Goal: Information Seeking & Learning: Find contact information

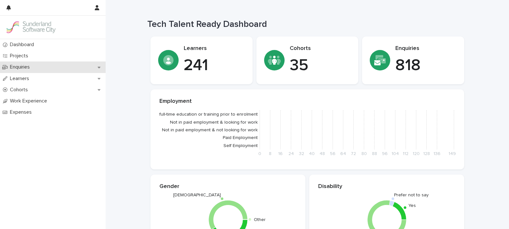
click at [24, 68] on p "Enquiries" at bounding box center [21, 67] width 28 height 6
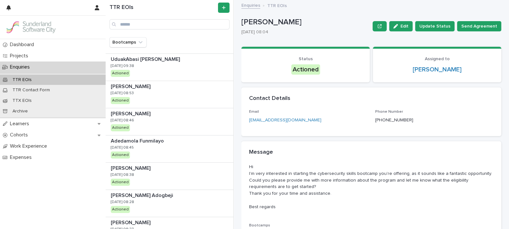
scroll to position [558, 0]
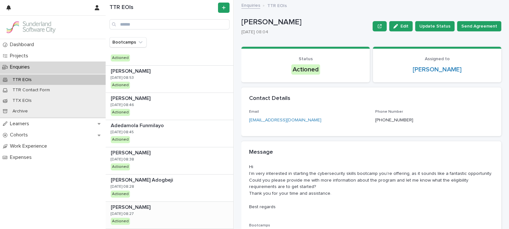
click at [142, 210] on div "Uche Amadi Uche Amadi 26/8/2025 08:27 Actioned" at bounding box center [170, 215] width 128 height 27
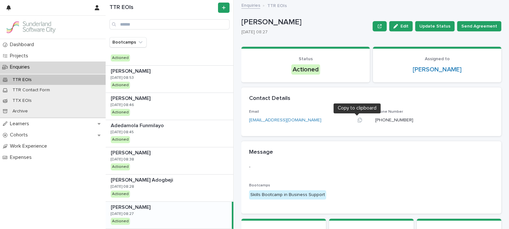
click at [358, 121] on icon "button" at bounding box center [359, 120] width 4 height 5
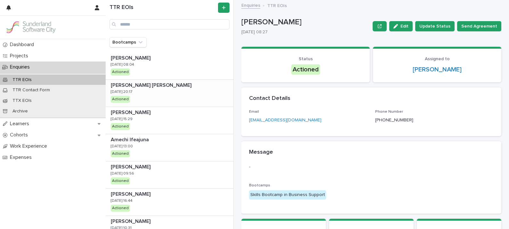
click at [165, 88] on p "[PERSON_NAME] [PERSON_NAME]" at bounding box center [152, 84] width 82 height 7
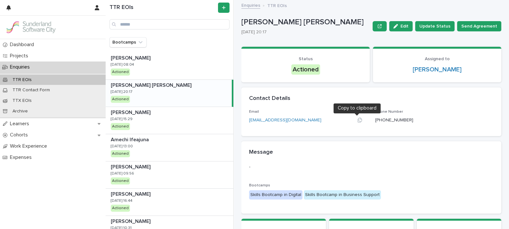
click at [357, 122] on icon "button" at bounding box center [359, 120] width 4 height 5
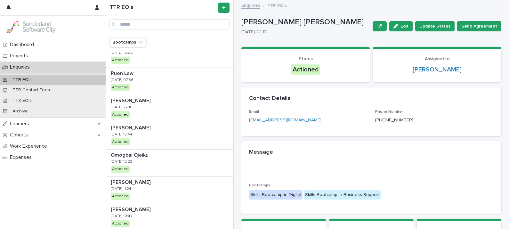
scroll to position [350, 0]
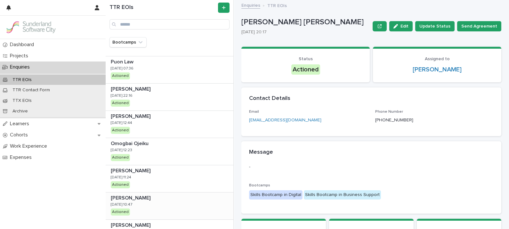
click at [180, 197] on p at bounding box center [171, 198] width 120 height 6
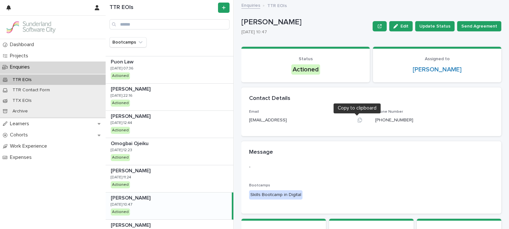
click at [357, 120] on icon "button" at bounding box center [359, 119] width 5 height 5
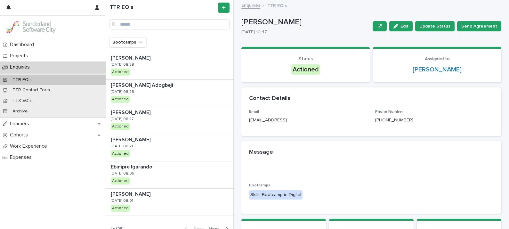
scroll to position [654, 0]
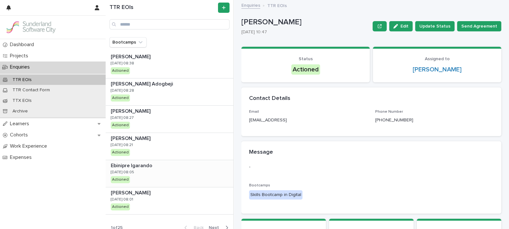
click at [152, 171] on div "Ebinipre Igarando Ebinipre Igarando 26/8/2025 08:05 Actioned" at bounding box center [170, 173] width 128 height 27
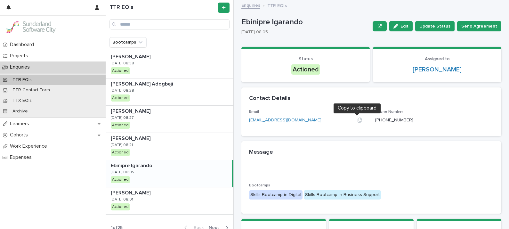
click at [357, 120] on icon "button" at bounding box center [359, 119] width 5 height 5
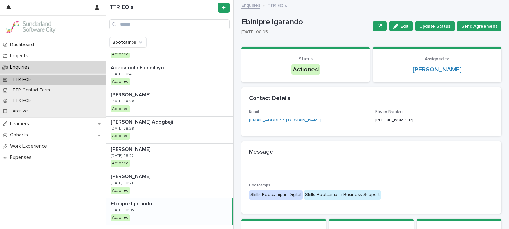
scroll to position [659, 0]
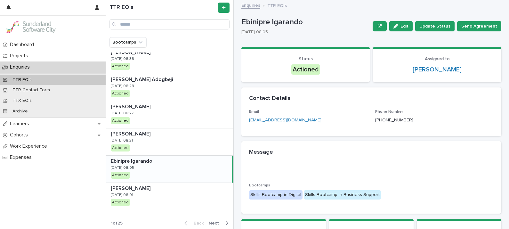
click at [209, 221] on span "Next" at bounding box center [216, 223] width 14 height 4
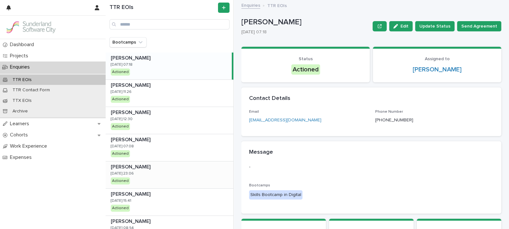
click at [159, 168] on p at bounding box center [171, 167] width 120 height 6
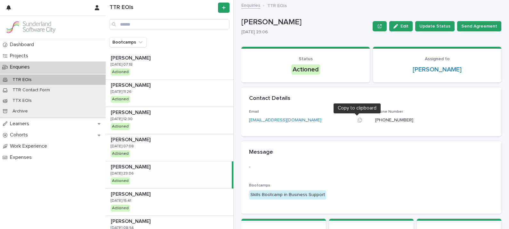
click at [356, 123] on div at bounding box center [359, 120] width 15 height 7
click at [357, 121] on icon "button" at bounding box center [359, 120] width 4 height 5
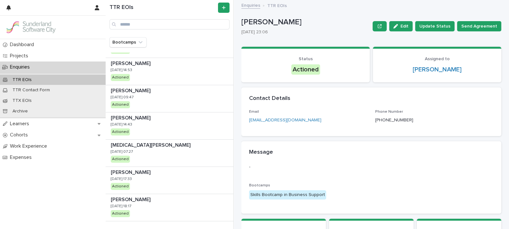
scroll to position [659, 0]
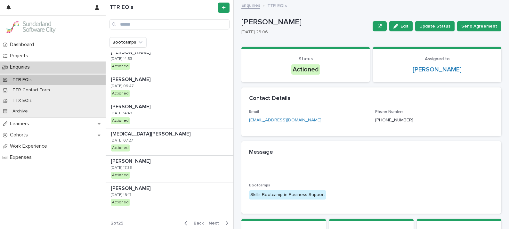
click at [189, 220] on button "Back" at bounding box center [192, 223] width 27 height 6
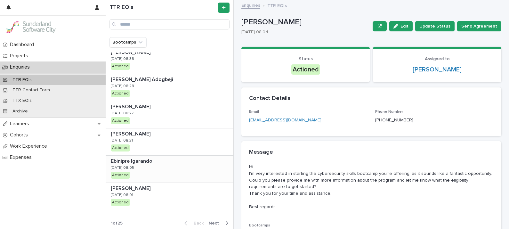
click at [176, 171] on div "Ebinipre Igarando Ebinipre Igarando 26/8/2025 08:05 Actioned" at bounding box center [170, 169] width 128 height 27
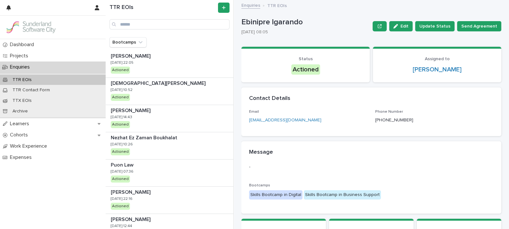
scroll to position [659, 0]
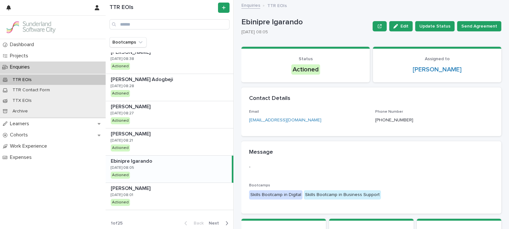
click at [209, 222] on span "Next" at bounding box center [216, 223] width 14 height 4
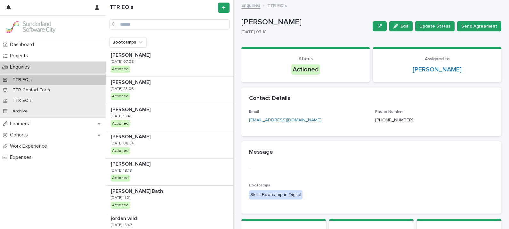
scroll to position [659, 0]
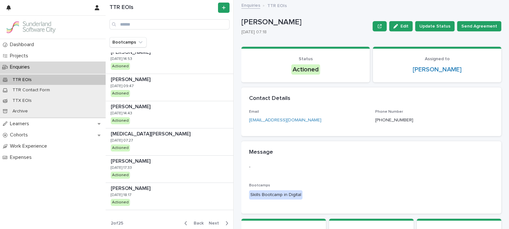
click at [194, 220] on button "Back" at bounding box center [192, 223] width 27 height 6
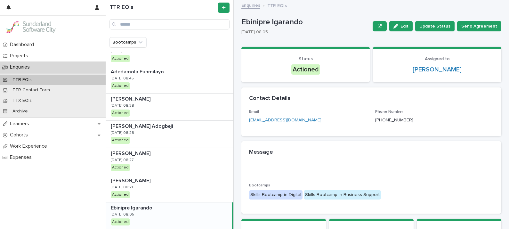
scroll to position [615, 0]
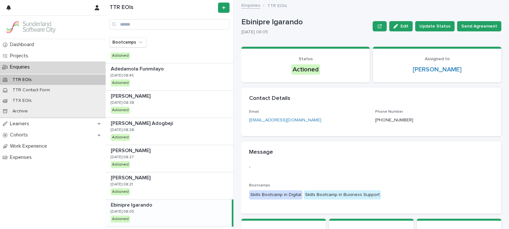
click at [145, 201] on p "Ebinipre Igarando" at bounding box center [132, 204] width 43 height 7
click at [357, 120] on icon "button" at bounding box center [359, 119] width 5 height 5
click at [23, 130] on div "Cohorts" at bounding box center [53, 134] width 106 height 11
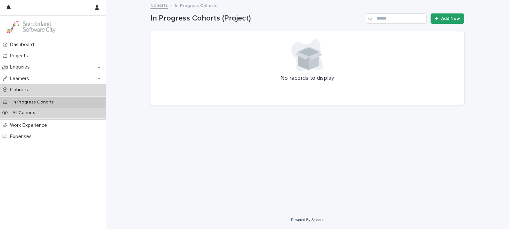
click at [40, 114] on div "All Cohorts" at bounding box center [53, 113] width 106 height 11
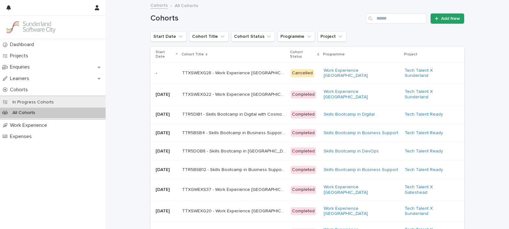
click at [157, 53] on p "Start Date" at bounding box center [165, 55] width 19 height 12
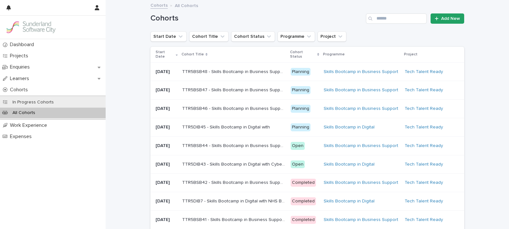
click at [227, 149] on p "TTR5BSB44 - Skills Bootcamp in Business Support with NHS Business Services Auth…" at bounding box center [234, 145] width 105 height 7
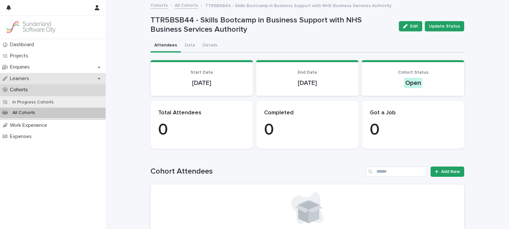
click at [26, 74] on div "Learners" at bounding box center [53, 78] width 106 height 11
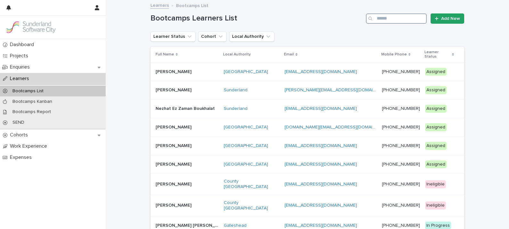
click at [400, 18] on input "Search" at bounding box center [396, 18] width 61 height 10
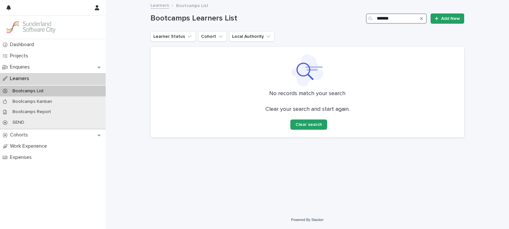
drag, startPoint x: 400, startPoint y: 18, endPoint x: 333, endPoint y: 10, distance: 67.0
click at [333, 10] on div "Bootcamps Learners List ******* Add New" at bounding box center [307, 16] width 314 height 31
type input "*******"
click at [22, 79] on p "Learners" at bounding box center [20, 79] width 27 height 6
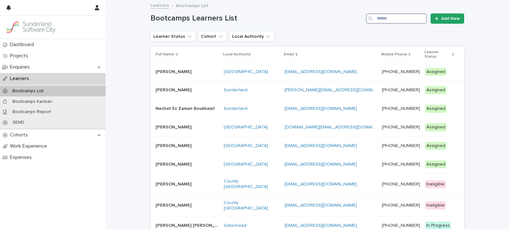
click at [393, 16] on input "Search" at bounding box center [396, 18] width 61 height 10
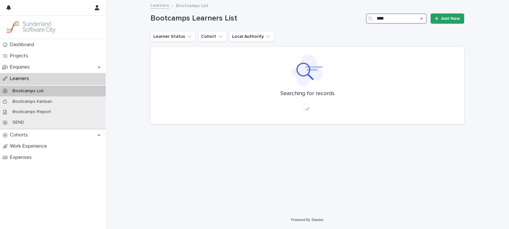
type input "***"
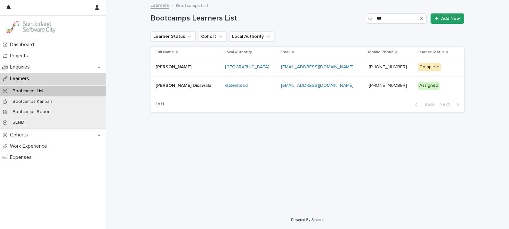
click at [180, 83] on p "Fatema Disawala" at bounding box center [184, 85] width 57 height 7
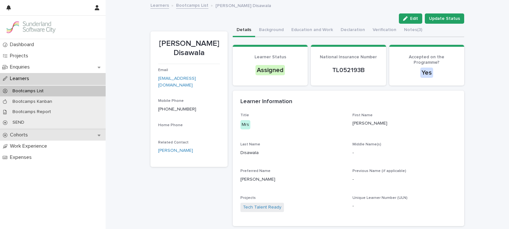
click at [26, 134] on p "Cohorts" at bounding box center [20, 135] width 26 height 6
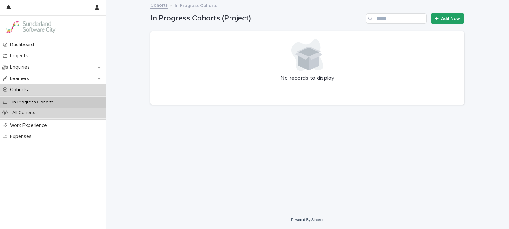
click at [20, 109] on div "All Cohorts" at bounding box center [53, 113] width 106 height 11
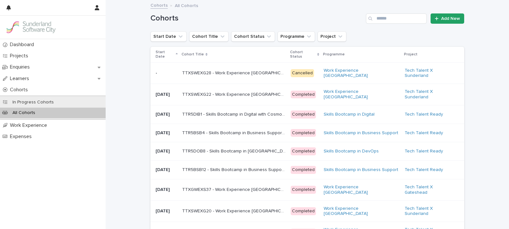
click at [163, 55] on p "Start Date" at bounding box center [165, 55] width 19 height 12
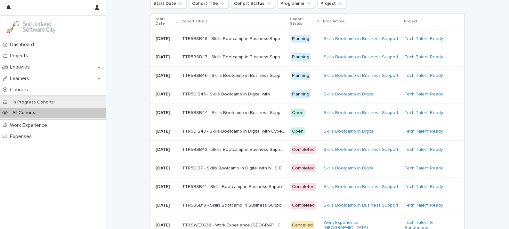
scroll to position [34, 0]
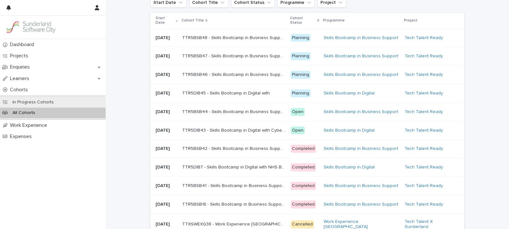
click at [205, 170] on p "TTR5DIB7 - Skills Bootcamp in Digital with NHS Business Services Authority" at bounding box center [234, 166] width 105 height 7
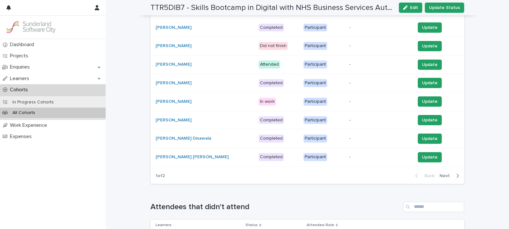
scroll to position [217, 0]
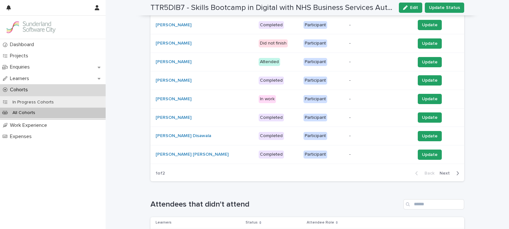
click at [440, 172] on span "Next" at bounding box center [446, 173] width 14 height 4
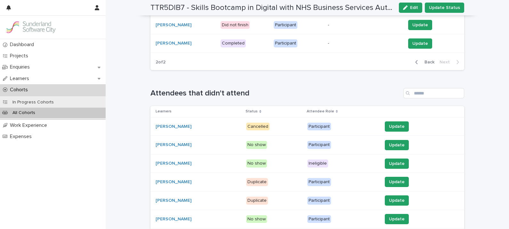
scroll to position [161, 0]
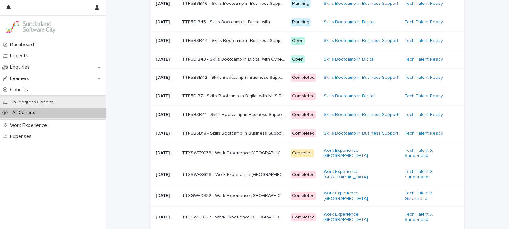
scroll to position [108, 0]
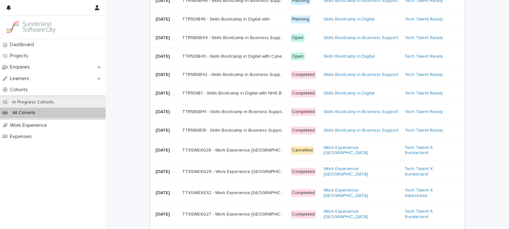
click at [241, 99] on div "TTR5DIB7 - Skills Bootcamp in Digital with NHS Business Services Authority TTR5…" at bounding box center [233, 93] width 103 height 11
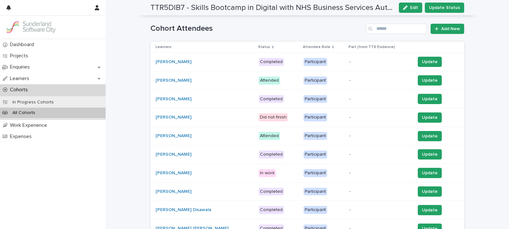
scroll to position [163, 0]
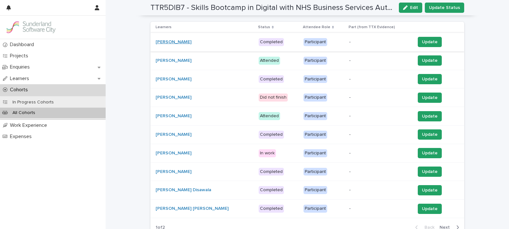
click at [172, 43] on link "Mebrat Gebrekidan" at bounding box center [174, 41] width 36 height 5
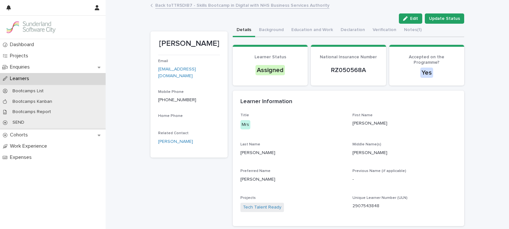
drag, startPoint x: 173, startPoint y: 42, endPoint x: 210, endPoint y: 57, distance: 40.0
click at [210, 48] on p "Mebrat Gebrekidan" at bounding box center [189, 43] width 62 height 9
drag, startPoint x: 210, startPoint y: 57, endPoint x: 178, endPoint y: 48, distance: 32.9
copy p "Mebrat Gebrekidan"
click at [18, 136] on p "Cohorts" at bounding box center [20, 135] width 26 height 6
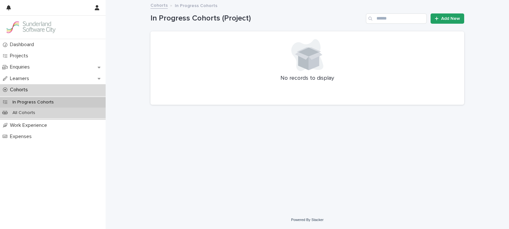
click at [24, 113] on p "All Cohorts" at bounding box center [23, 112] width 33 height 5
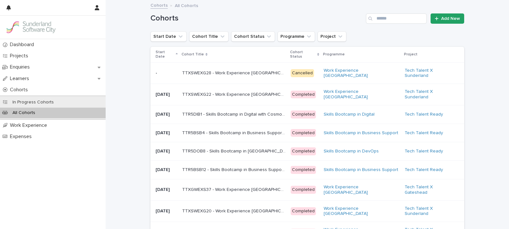
click at [161, 53] on p "Start Date" at bounding box center [165, 55] width 19 height 12
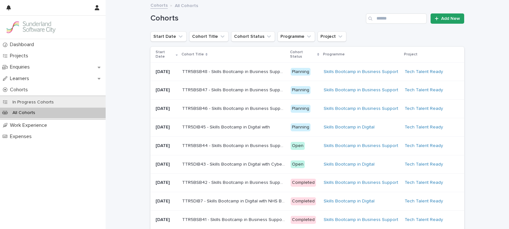
click at [166, 53] on p "Start Date" at bounding box center [165, 55] width 19 height 12
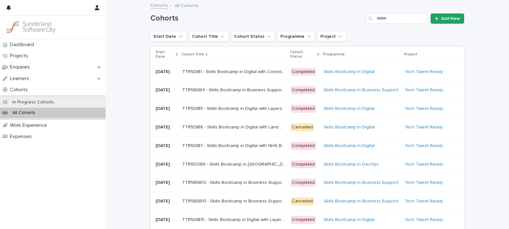
click at [166, 53] on p "Start Date" at bounding box center [165, 55] width 19 height 12
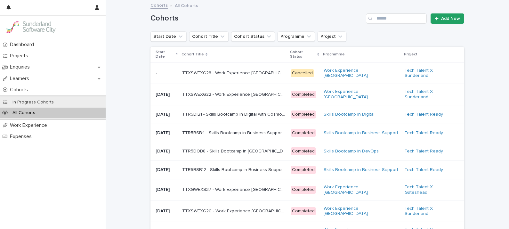
click at [162, 53] on p "Start Date" at bounding box center [165, 55] width 19 height 12
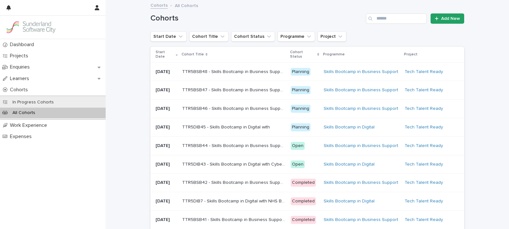
click at [233, 167] on p "TTR5DIB43 - Skills Bootcamp in Digital with Cyber North" at bounding box center [234, 163] width 105 height 7
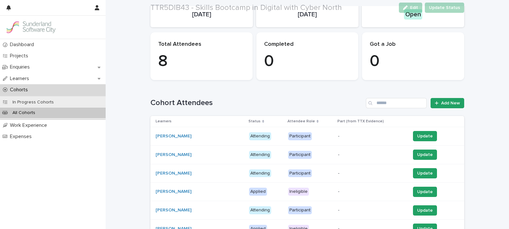
scroll to position [80, 0]
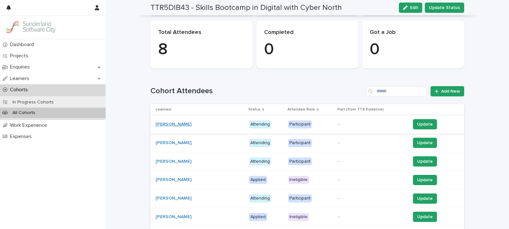
click at [164, 122] on link "Michael McCann" at bounding box center [174, 124] width 36 height 5
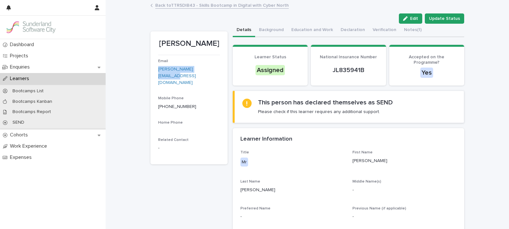
drag, startPoint x: 203, startPoint y: 67, endPoint x: 148, endPoint y: 70, distance: 55.1
click at [150, 70] on section "Michael McCann Email michael.001@live.co.uk Mobile Phone +447848821029 Home Pho…" at bounding box center [188, 97] width 77 height 133
drag, startPoint x: 148, startPoint y: 70, endPoint x: 172, endPoint y: 68, distance: 23.4
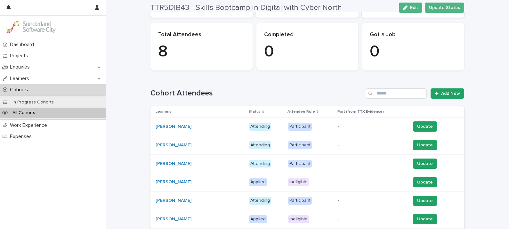
scroll to position [88, 0]
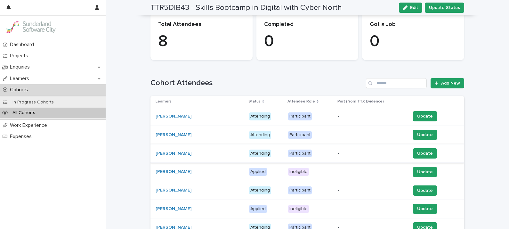
click at [166, 151] on link "Shkun Chadda" at bounding box center [174, 153] width 36 height 5
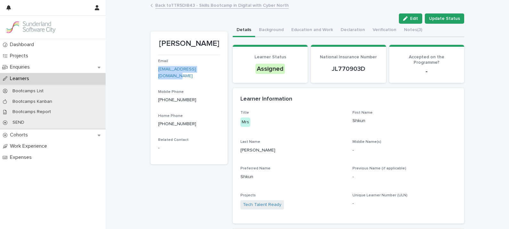
drag, startPoint x: 213, startPoint y: 68, endPoint x: 150, endPoint y: 72, distance: 63.1
click at [150, 72] on section "Shkun Chadda Email shkun_chadda@hotmail.com Mobile Phone +447728611102 Home Pho…" at bounding box center [188, 97] width 77 height 133
drag, startPoint x: 150, startPoint y: 72, endPoint x: 173, endPoint y: 69, distance: 23.5
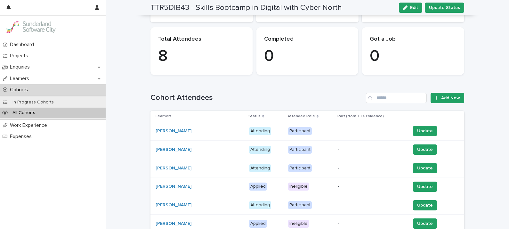
scroll to position [75, 0]
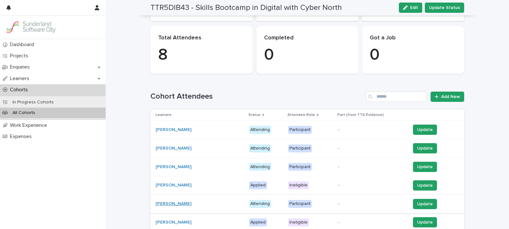
click at [170, 204] on link "Abdul Shaik" at bounding box center [174, 203] width 36 height 5
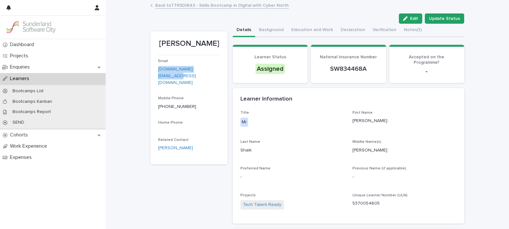
drag, startPoint x: 204, startPoint y: 69, endPoint x: 151, endPoint y: 73, distance: 52.6
click at [151, 73] on section "Abdul Shaik Email arif.shaik.uk@gmail.com Mobile Phone +447748553286 Home Phone…" at bounding box center [188, 97] width 77 height 133
drag, startPoint x: 151, startPoint y: 73, endPoint x: 182, endPoint y: 70, distance: 31.5
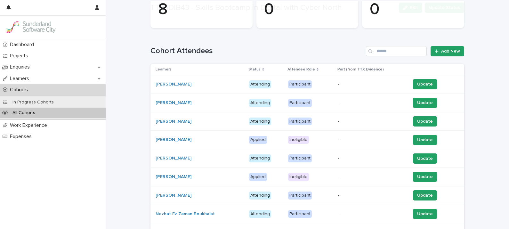
scroll to position [148, 0]
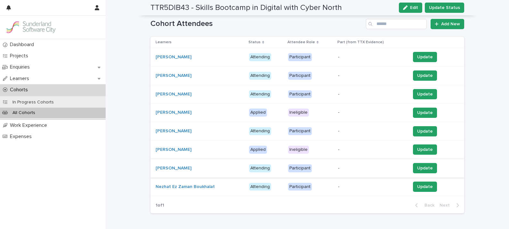
click at [171, 165] on link "Christian Okorie" at bounding box center [174, 167] width 36 height 5
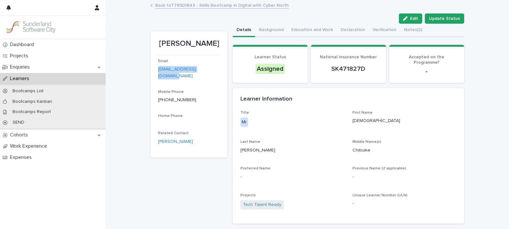
drag, startPoint x: 212, startPoint y: 69, endPoint x: 152, endPoint y: 71, distance: 59.6
click at [152, 71] on section "Christian Okorie Email cc_okorie@hotmail.co.uk Mobile Phone +447576243346 Home …" at bounding box center [188, 94] width 77 height 126
drag, startPoint x: 152, startPoint y: 71, endPoint x: 178, endPoint y: 71, distance: 26.2
copy link "cc_okorie@hotmail.co.uk"
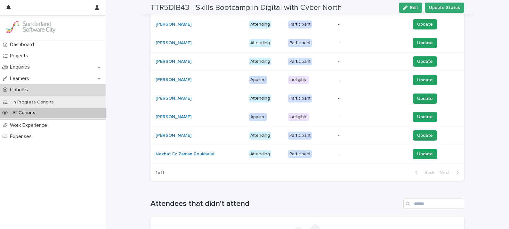
scroll to position [179, 0]
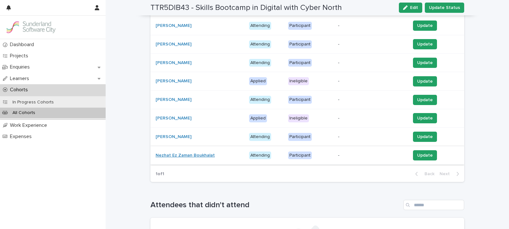
click at [197, 154] on link "Nezhat Ez Zaman Boukhalat" at bounding box center [185, 155] width 59 height 5
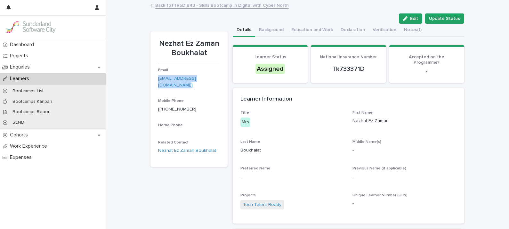
drag, startPoint x: 219, startPoint y: 76, endPoint x: 147, endPoint y: 81, distance: 72.2
drag, startPoint x: 147, startPoint y: 81, endPoint x: 186, endPoint y: 77, distance: 39.6
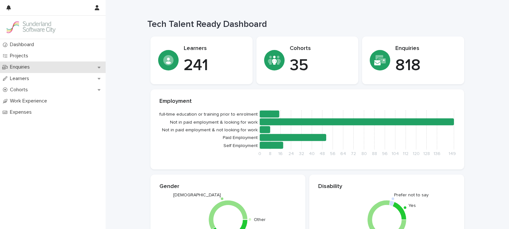
click at [21, 66] on p "Enquiries" at bounding box center [21, 67] width 28 height 6
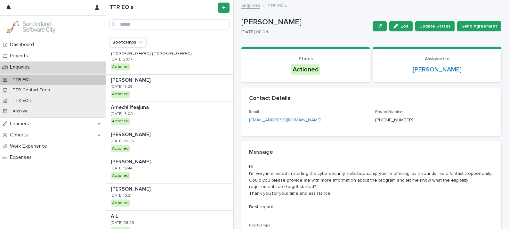
scroll to position [29, 0]
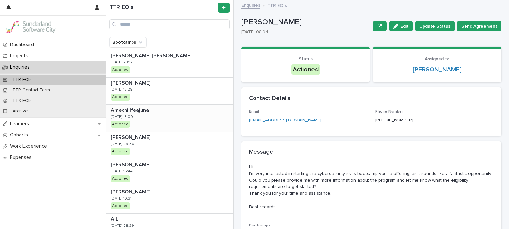
click at [139, 114] on div "Amechi Ifeajuna Amechi [DEMOGRAPHIC_DATA] [DATE] 13:00 Actioned" at bounding box center [170, 118] width 128 height 27
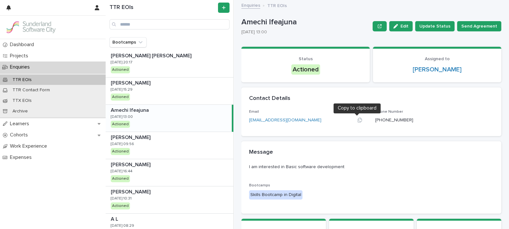
click at [357, 118] on icon "button" at bounding box center [359, 119] width 5 height 5
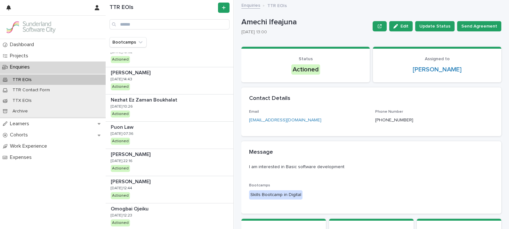
scroll to position [301, 0]
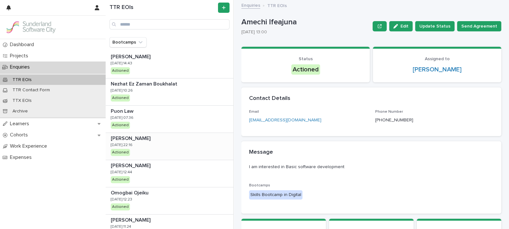
click at [130, 137] on p "[PERSON_NAME]" at bounding box center [131, 137] width 41 height 7
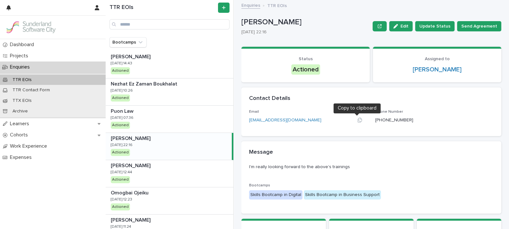
click at [357, 120] on icon "button" at bounding box center [359, 119] width 5 height 5
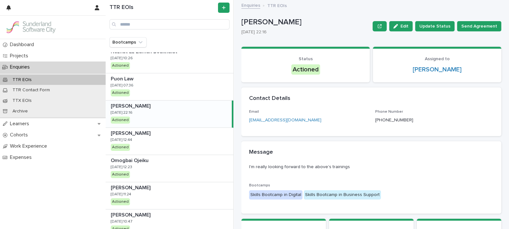
scroll to position [344, 0]
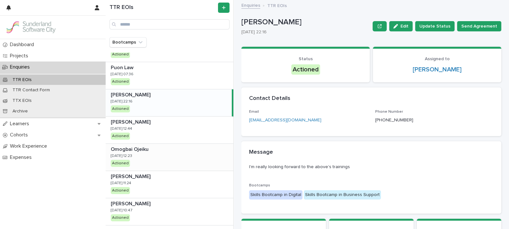
click at [136, 148] on p "Omogbai Ojeiku" at bounding box center [130, 148] width 39 height 7
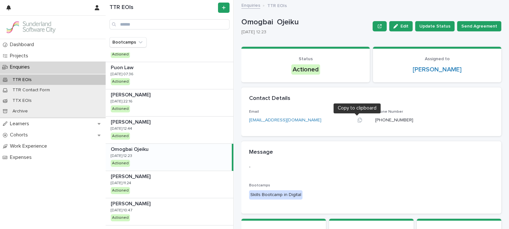
click at [357, 119] on icon "button" at bounding box center [359, 119] width 5 height 5
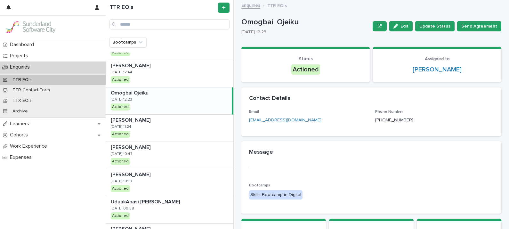
scroll to position [431, 0]
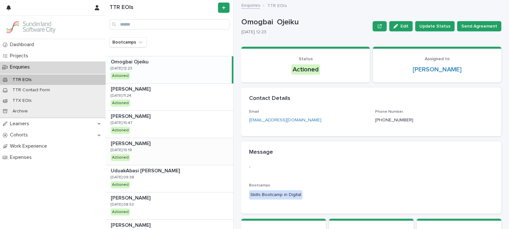
click at [157, 154] on div "[PERSON_NAME] [PERSON_NAME] [DATE] 10:19 Actioned" at bounding box center [170, 151] width 128 height 27
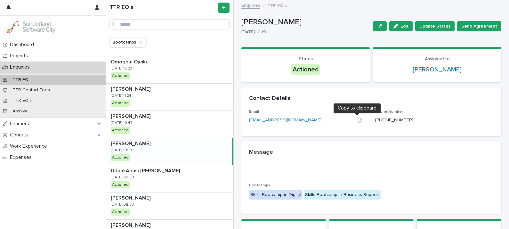
click at [359, 120] on icon "button" at bounding box center [359, 119] width 5 height 5
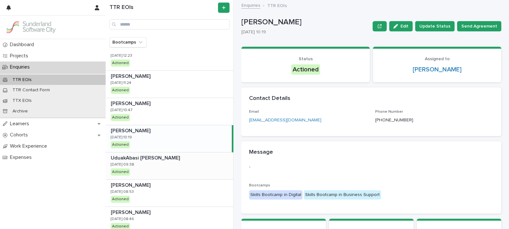
click at [170, 154] on p "UduakAbasi [PERSON_NAME]" at bounding box center [146, 157] width 70 height 7
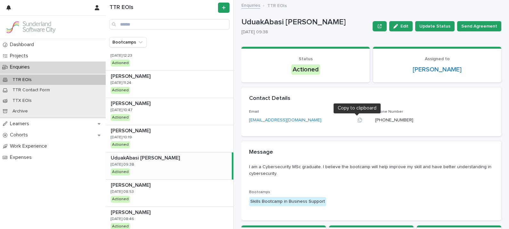
click at [357, 121] on icon "button" at bounding box center [359, 119] width 5 height 5
